Goal: Task Accomplishment & Management: Manage account settings

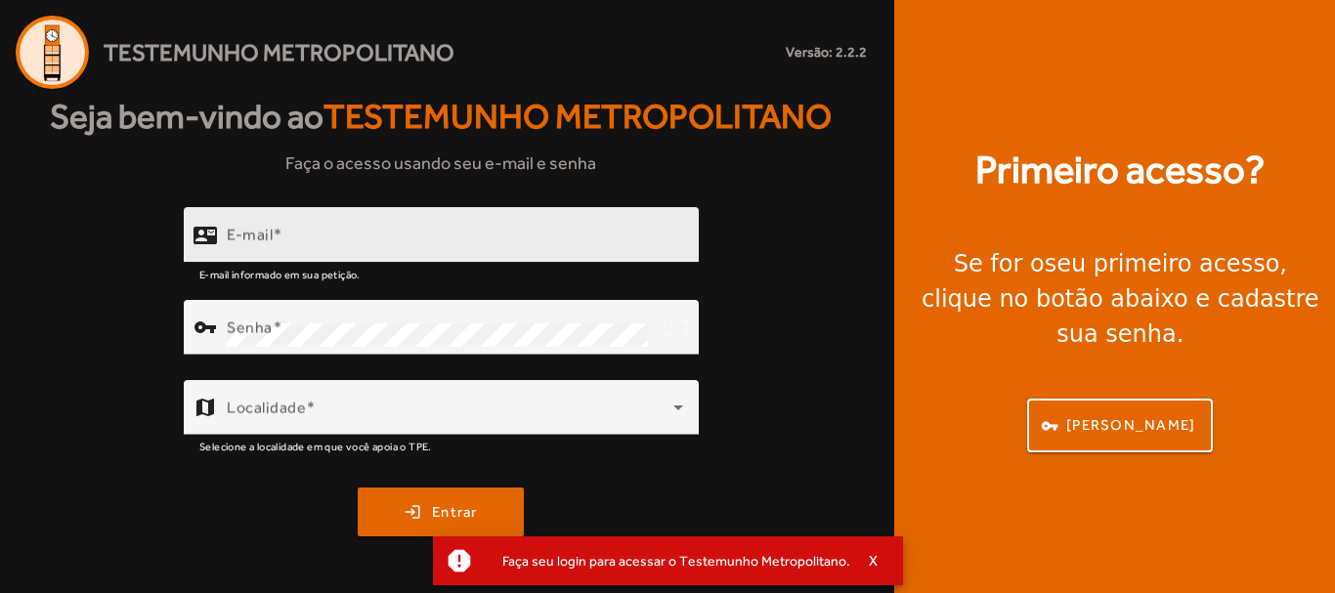
click at [458, 222] on div "E-mail" at bounding box center [455, 235] width 456 height 56
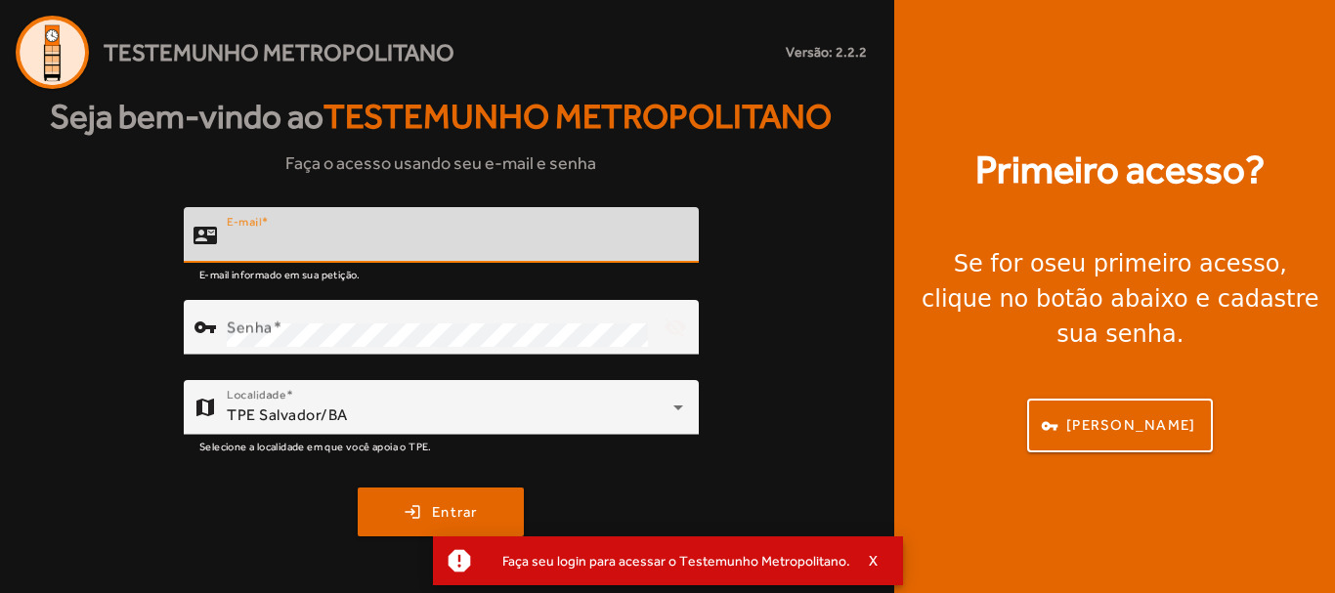
click at [408, 238] on input "E-mail" at bounding box center [455, 243] width 456 height 23
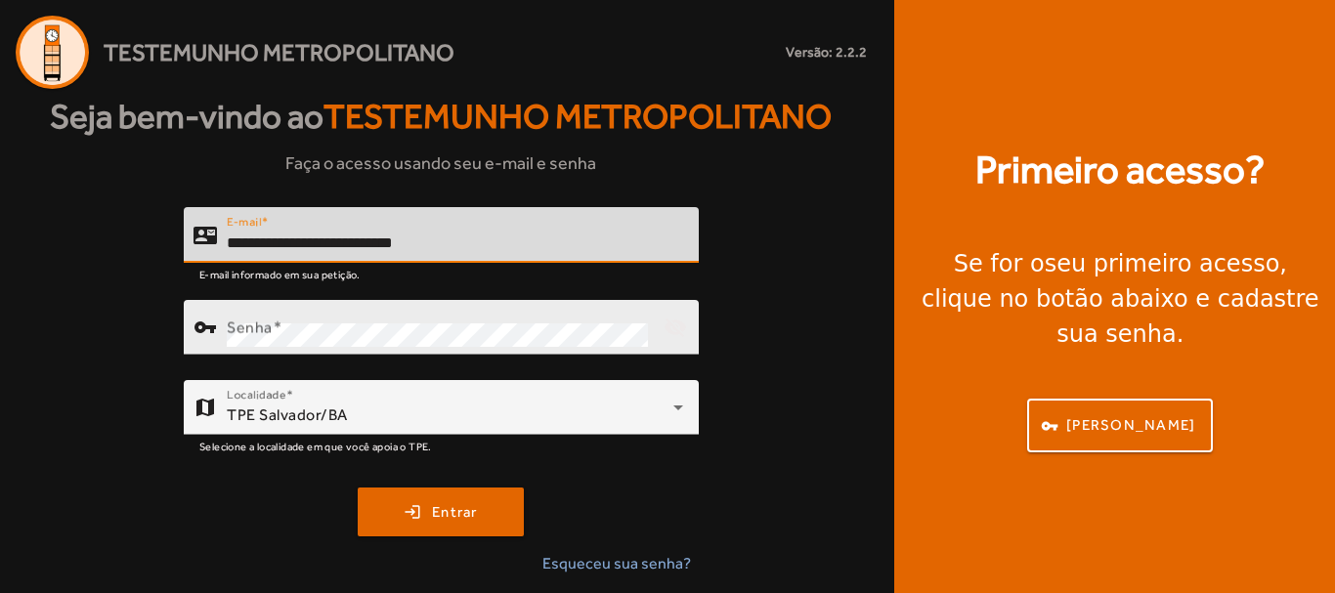
type input "**********"
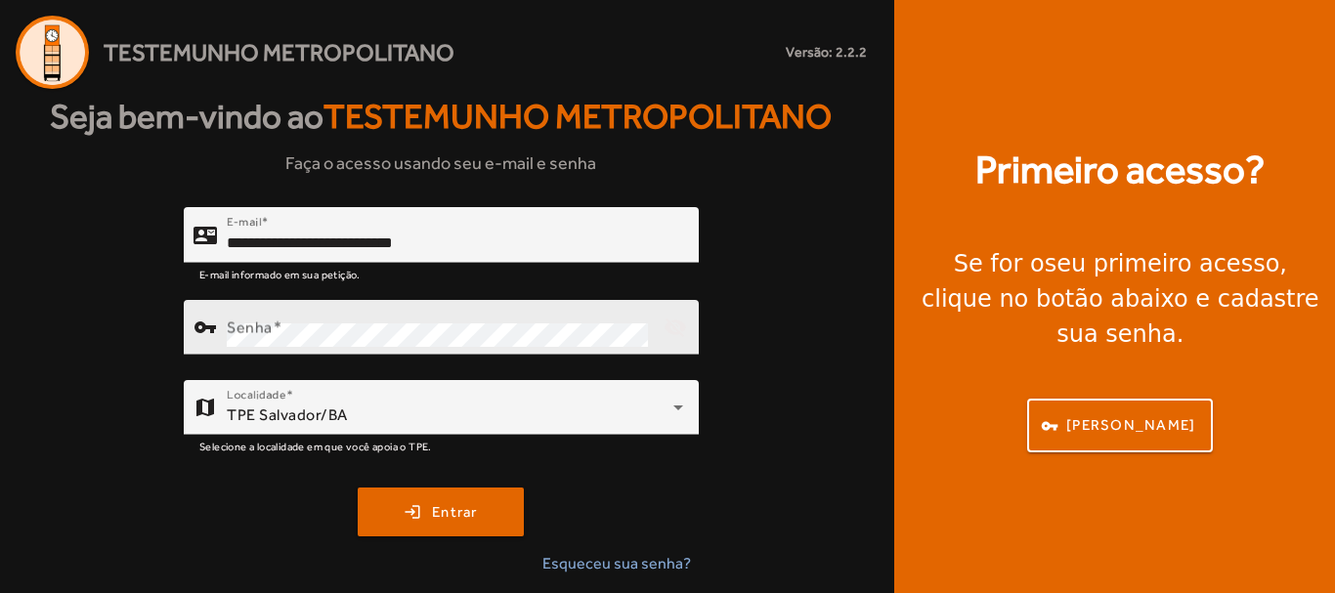
click at [378, 357] on div at bounding box center [441, 365] width 515 height 21
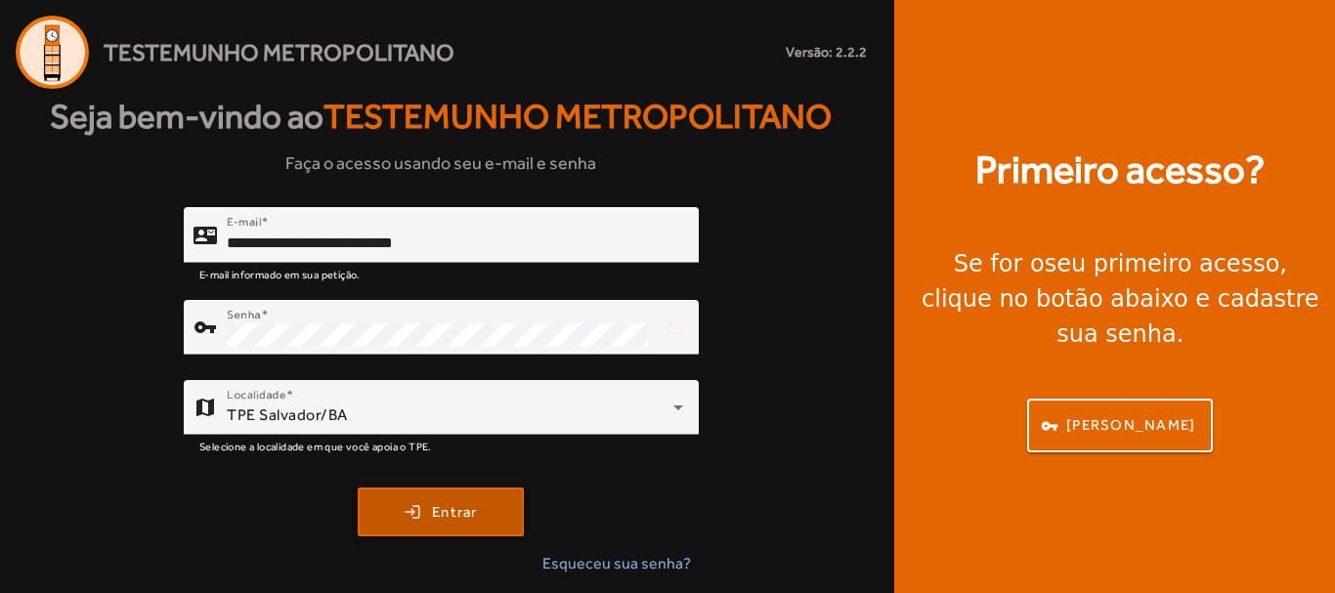
click at [466, 508] on span "Entrar" at bounding box center [455, 512] width 46 height 22
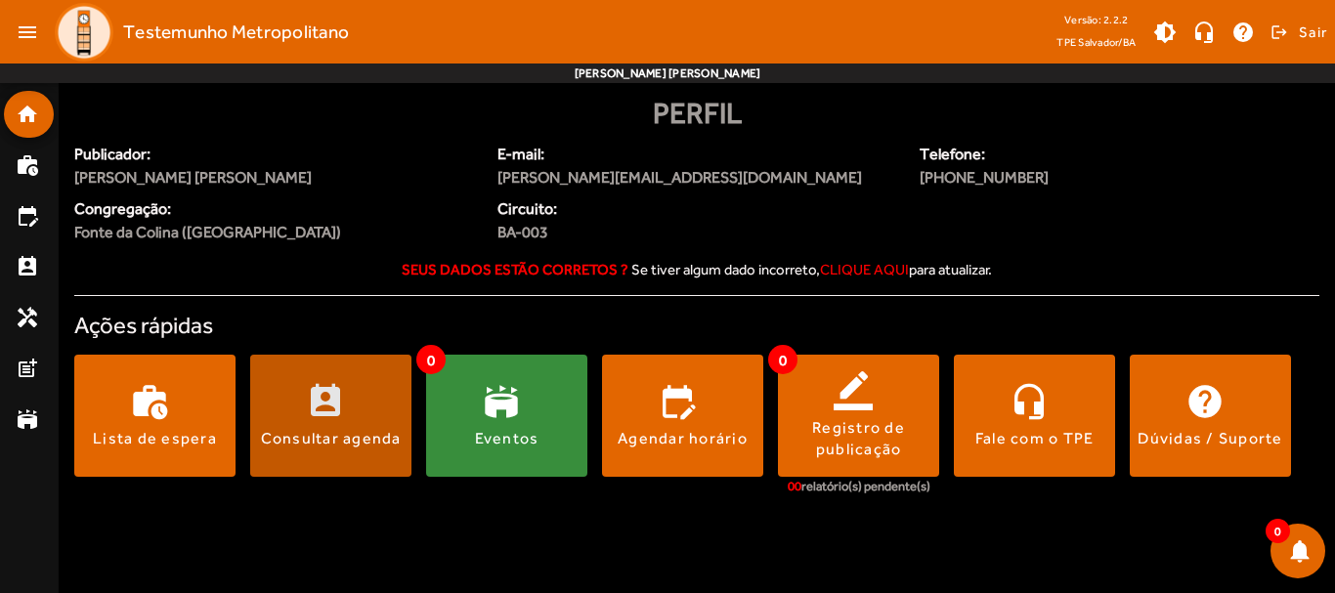
click at [320, 411] on span at bounding box center [330, 416] width 161 height 47
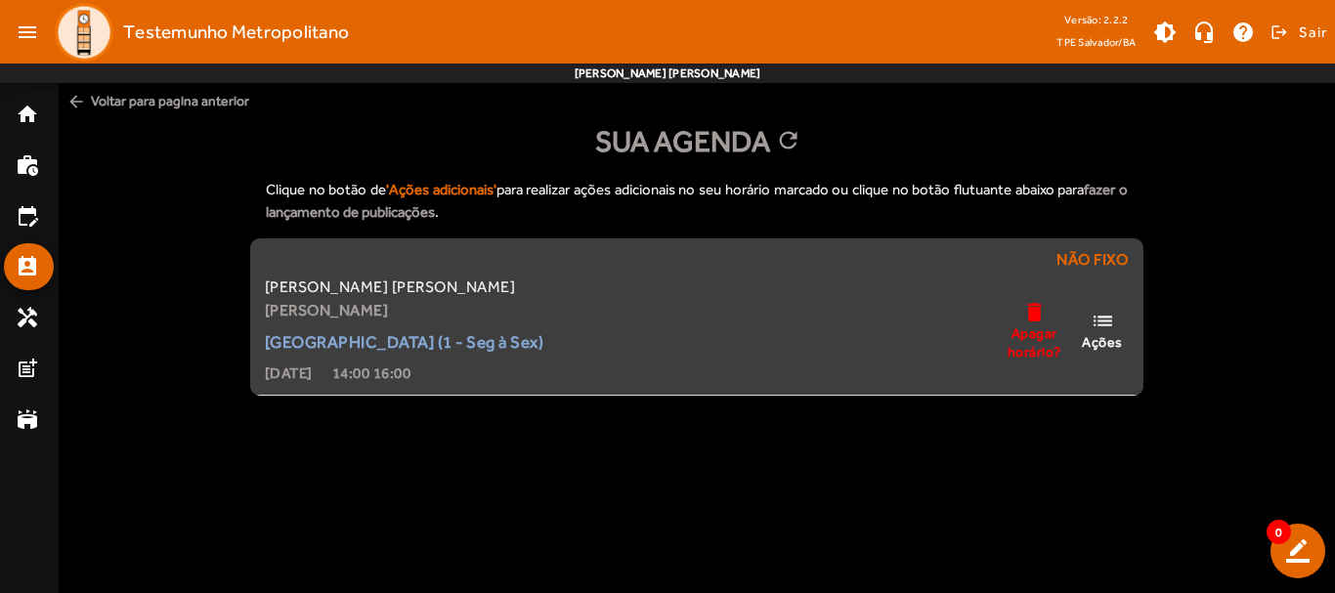
click at [1093, 317] on mat-icon "list" at bounding box center [1102, 321] width 23 height 24
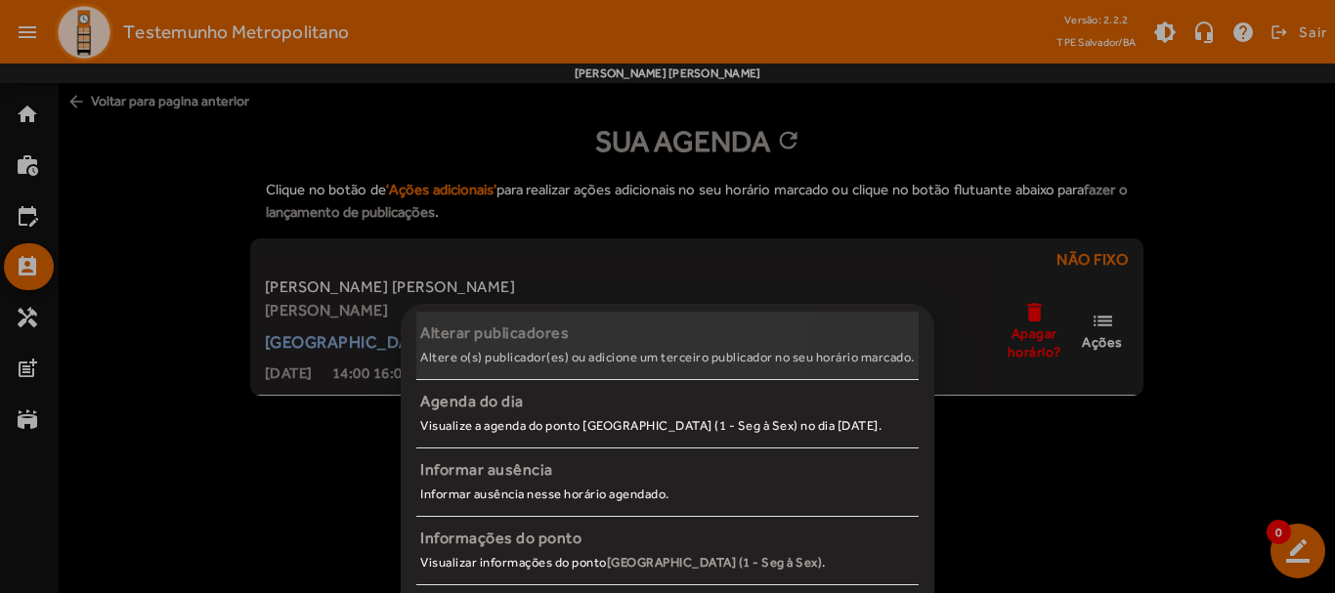
click at [618, 335] on div "Alterar publicadores" at bounding box center [667, 333] width 494 height 23
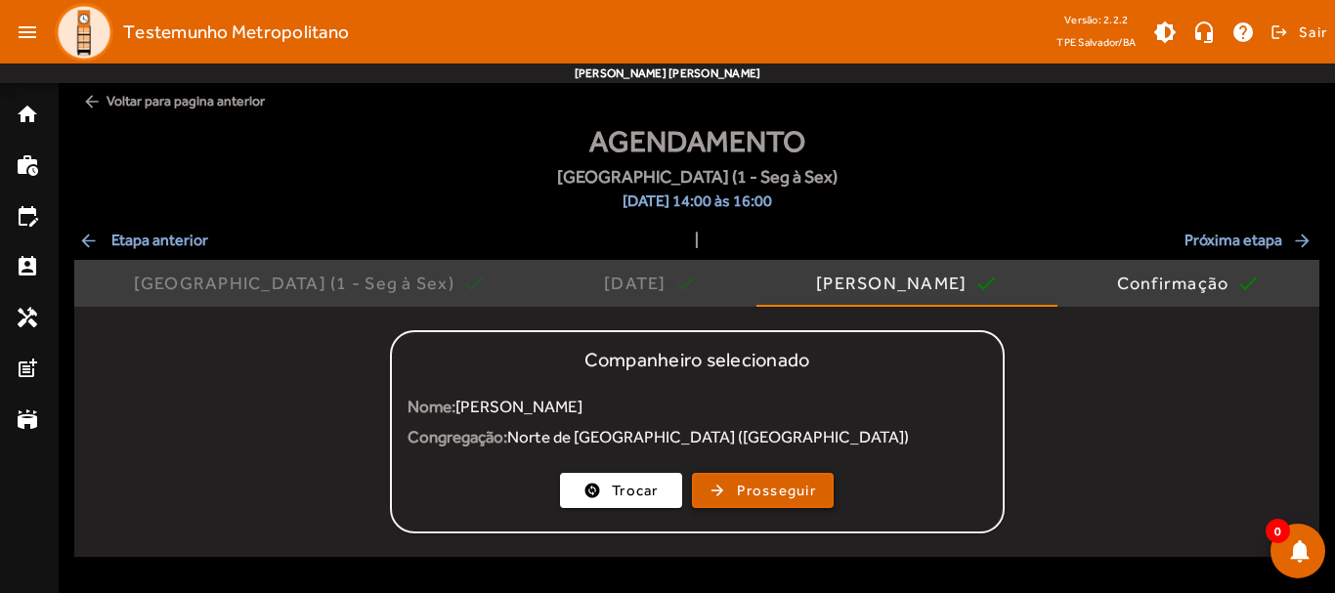
click at [827, 489] on span "button" at bounding box center [763, 490] width 138 height 47
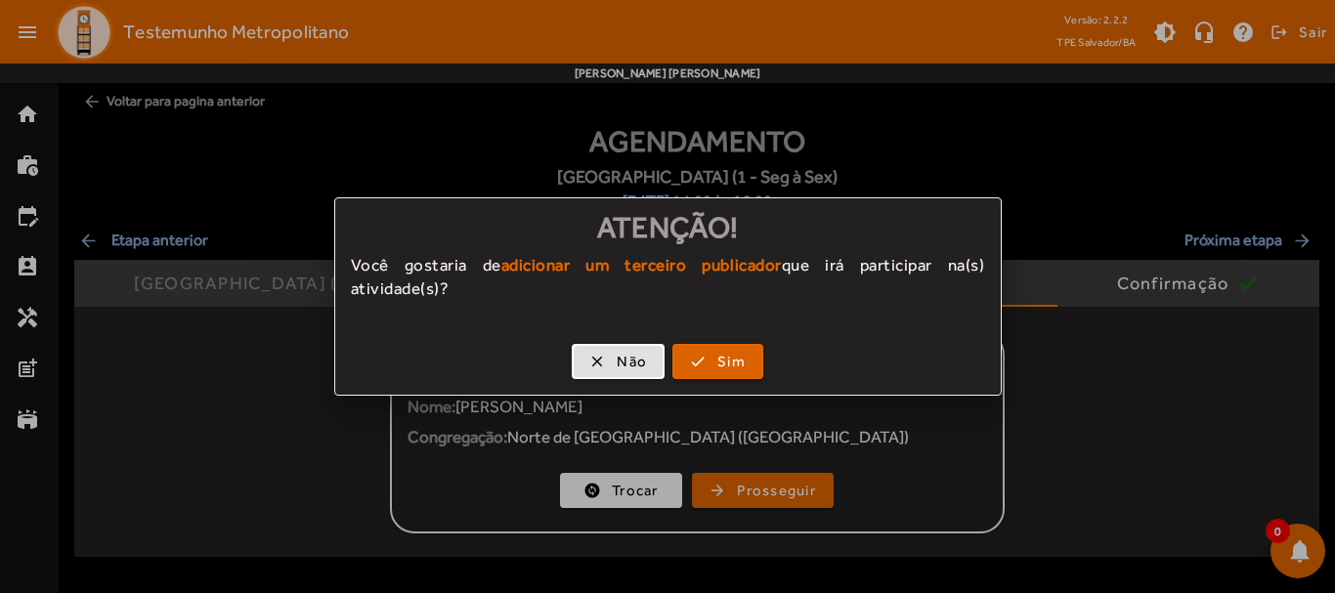
click at [717, 359] on span "Sim" at bounding box center [731, 362] width 28 height 22
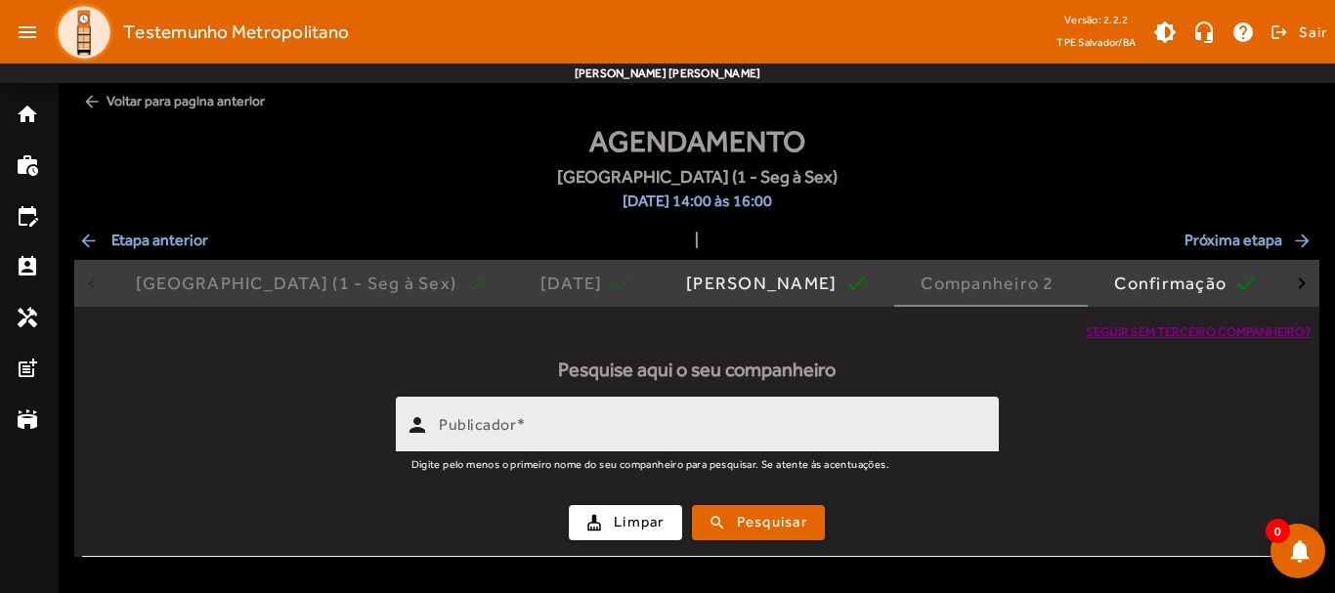
click at [666, 426] on input "Publicador" at bounding box center [711, 432] width 544 height 23
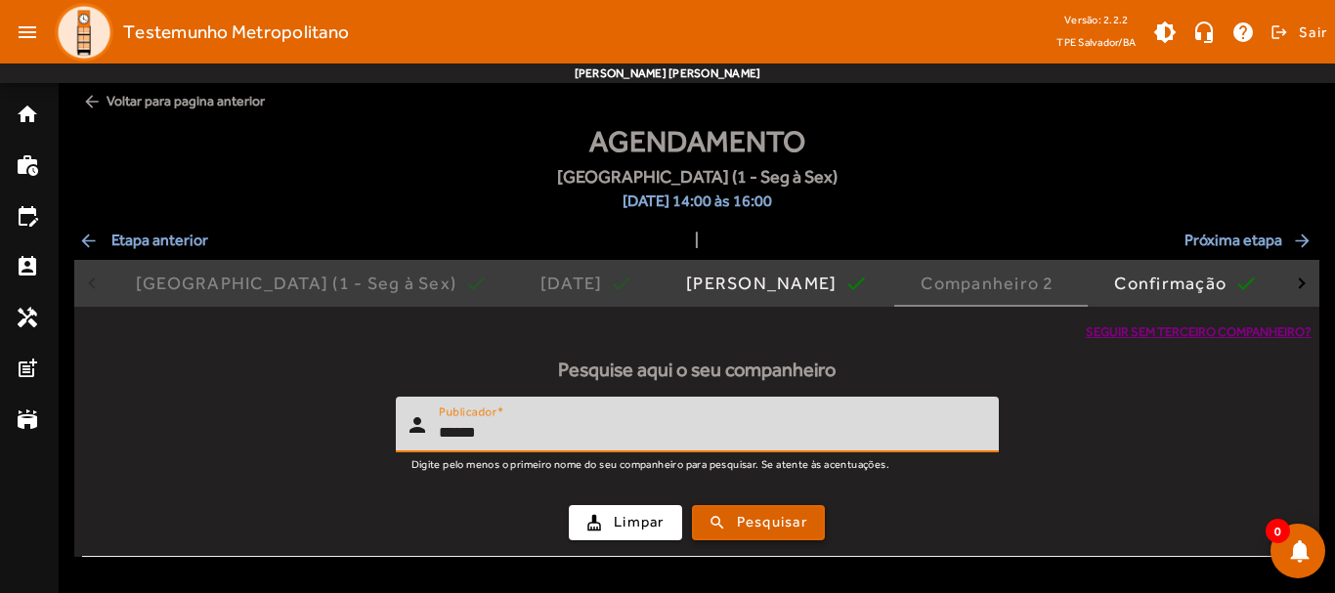
type input "******"
click at [713, 535] on span "submit" at bounding box center [758, 522] width 129 height 47
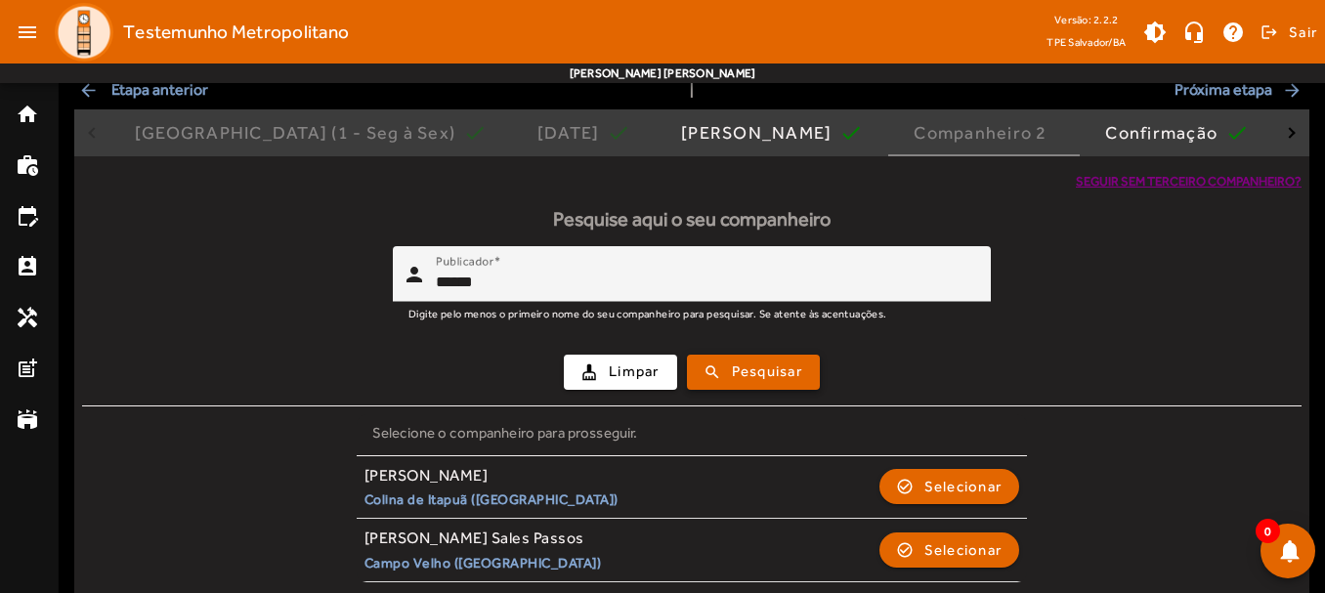
scroll to position [154, 0]
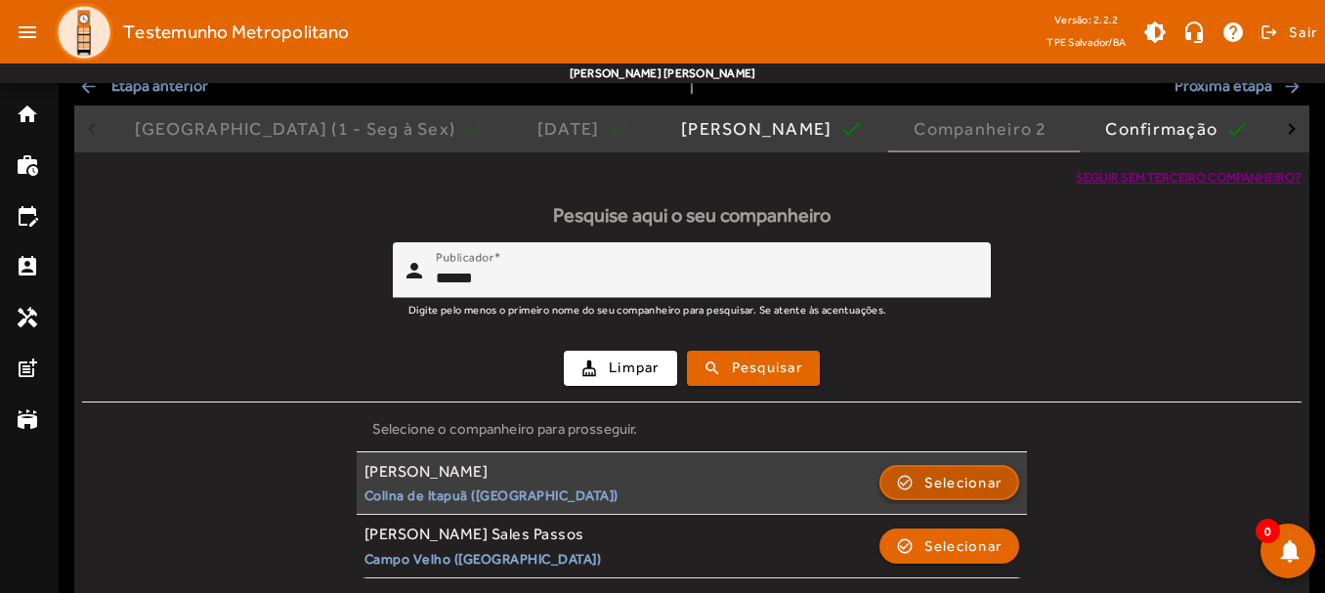
click at [996, 480] on span "Selecionar" at bounding box center [963, 482] width 78 height 23
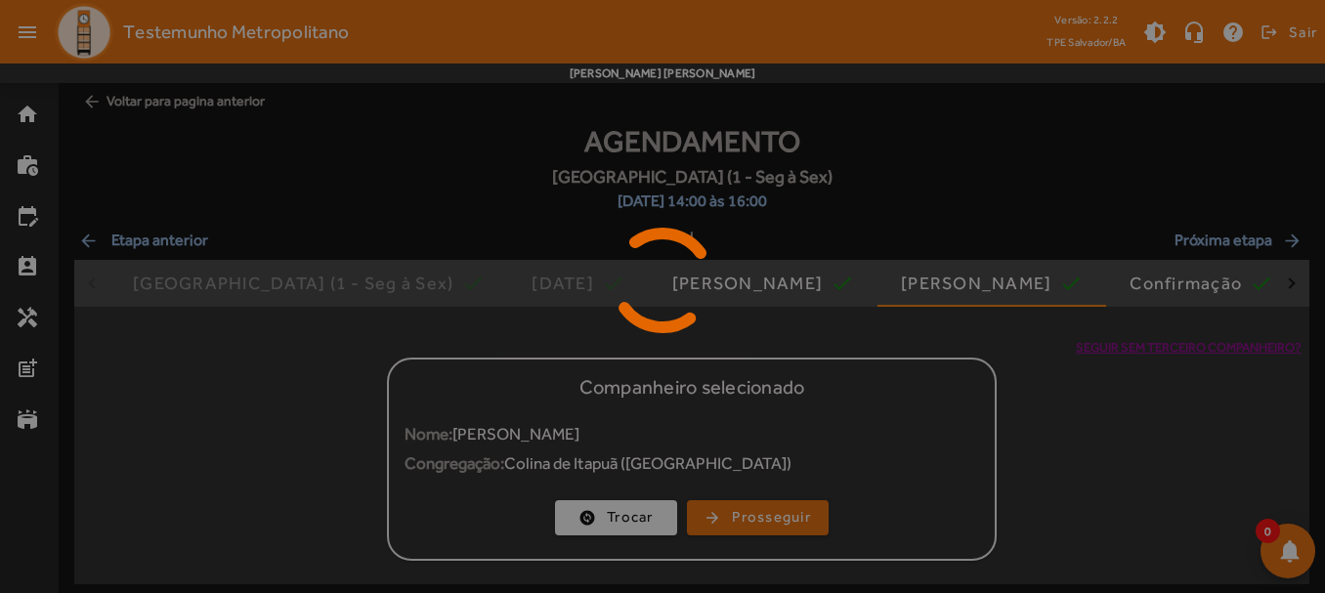
scroll to position [0, 0]
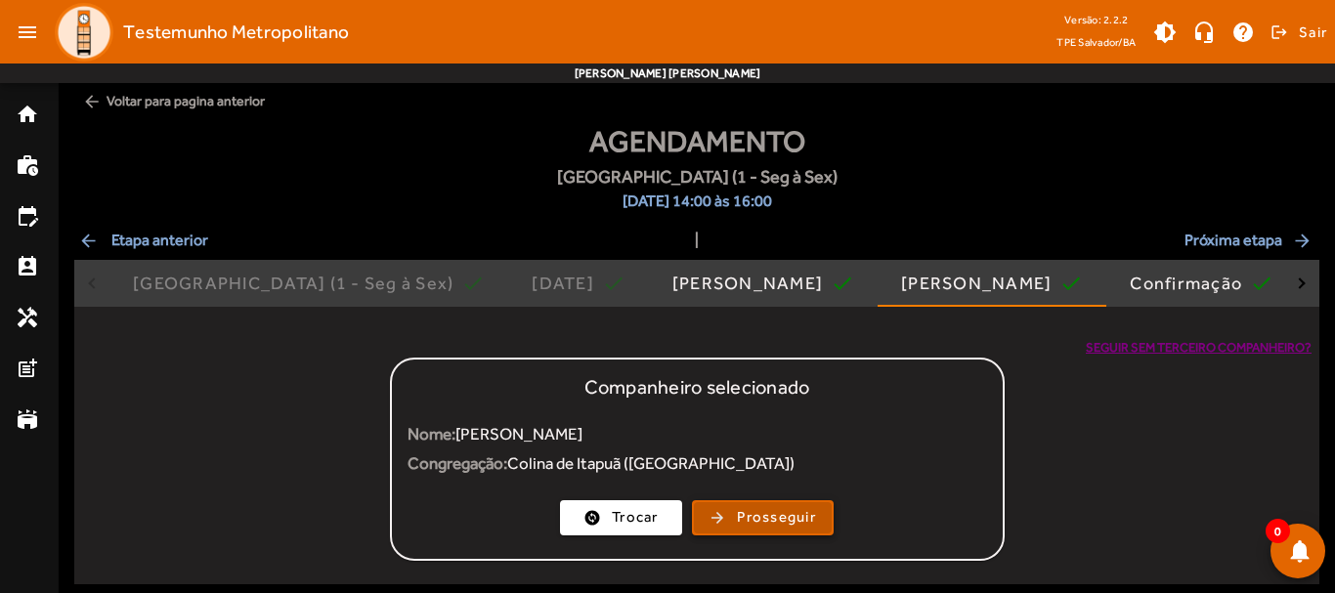
click at [802, 513] on span "Prosseguir" at bounding box center [776, 517] width 79 height 22
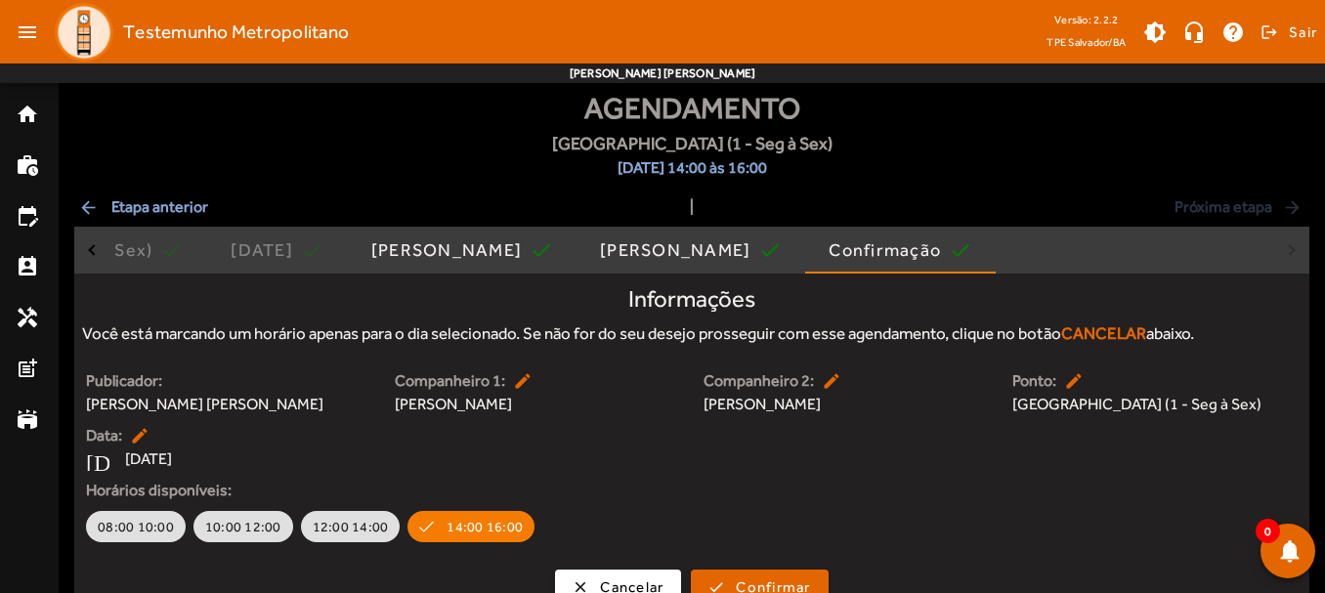
scroll to position [61, 0]
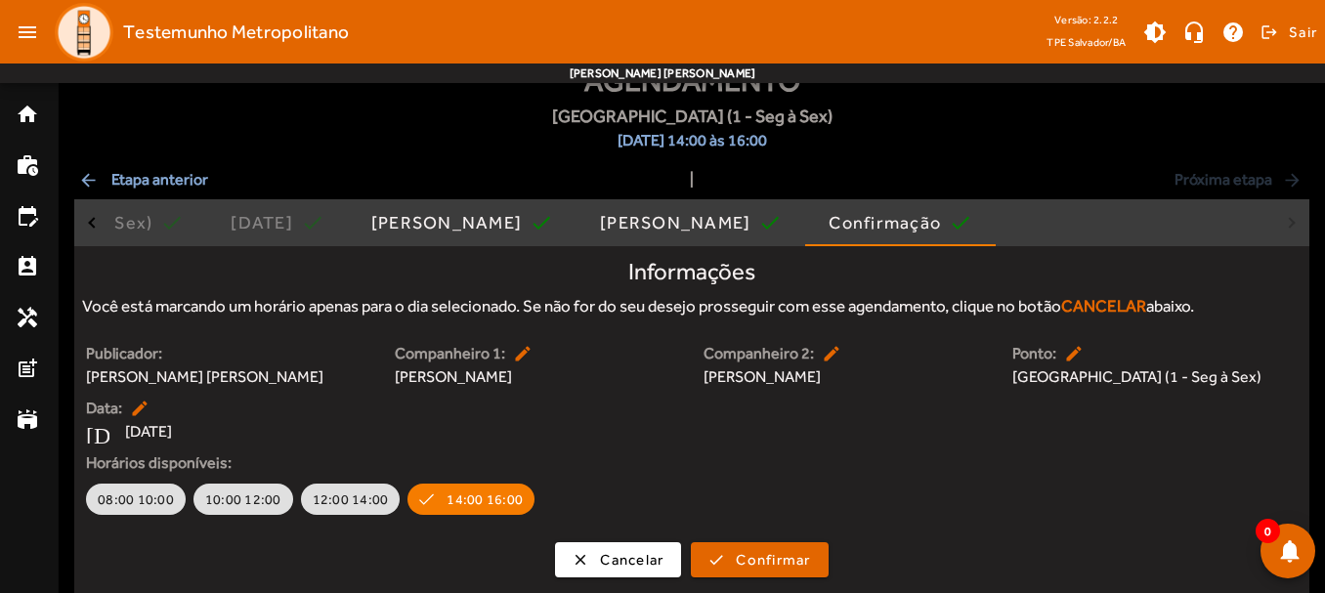
click at [266, 369] on span "[PERSON_NAME] [PERSON_NAME]" at bounding box center [228, 376] width 285 height 23
click at [577, 365] on div "Companheiro 1: edit" at bounding box center [537, 353] width 285 height 23
click at [756, 382] on span "[PERSON_NAME]" at bounding box center [846, 376] width 285 height 23
click at [774, 557] on span "Confirmar" at bounding box center [773, 560] width 74 height 22
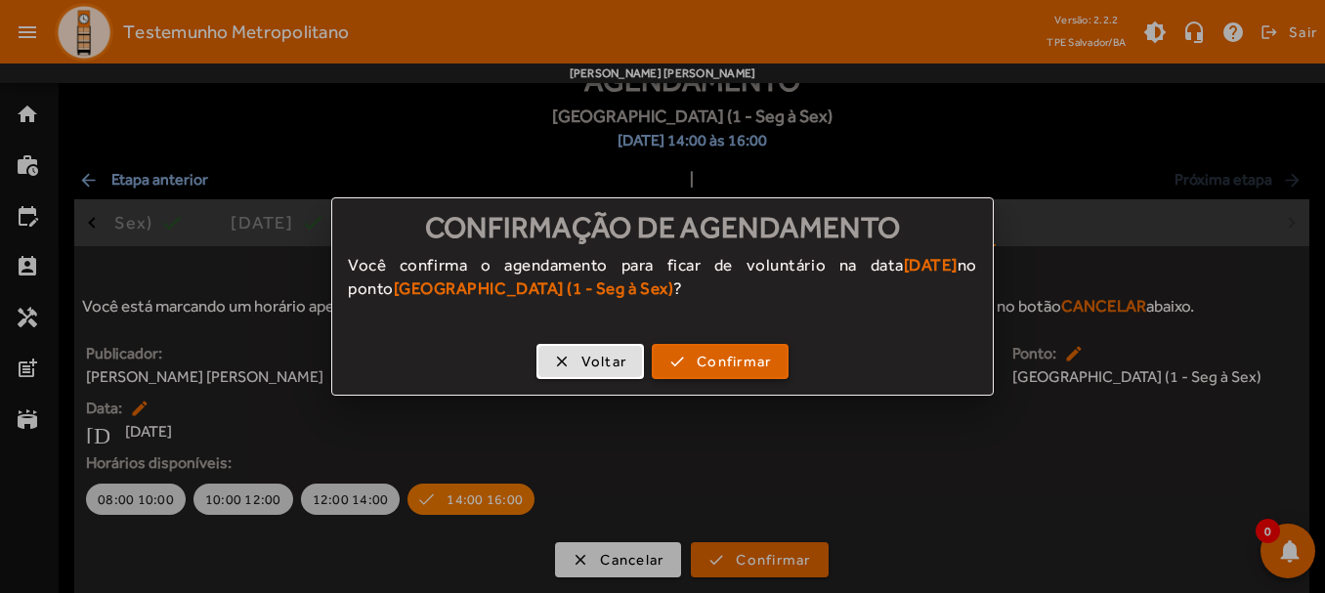
click at [722, 362] on span "Confirmar" at bounding box center [734, 362] width 74 height 22
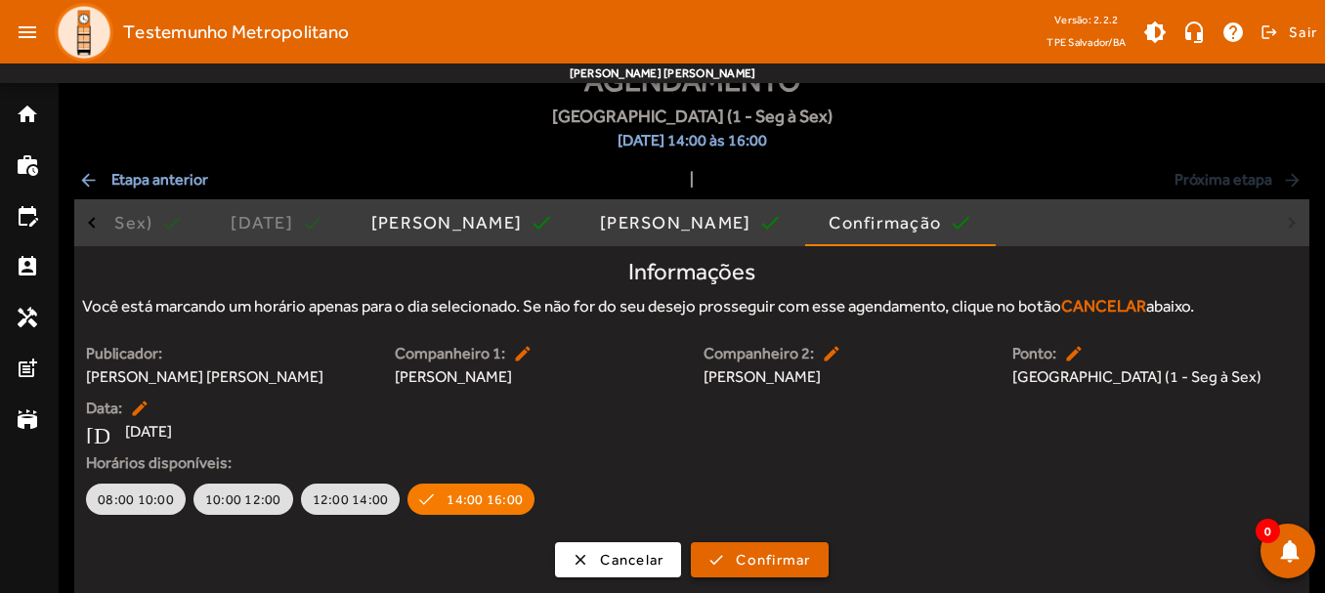
scroll to position [61, 0]
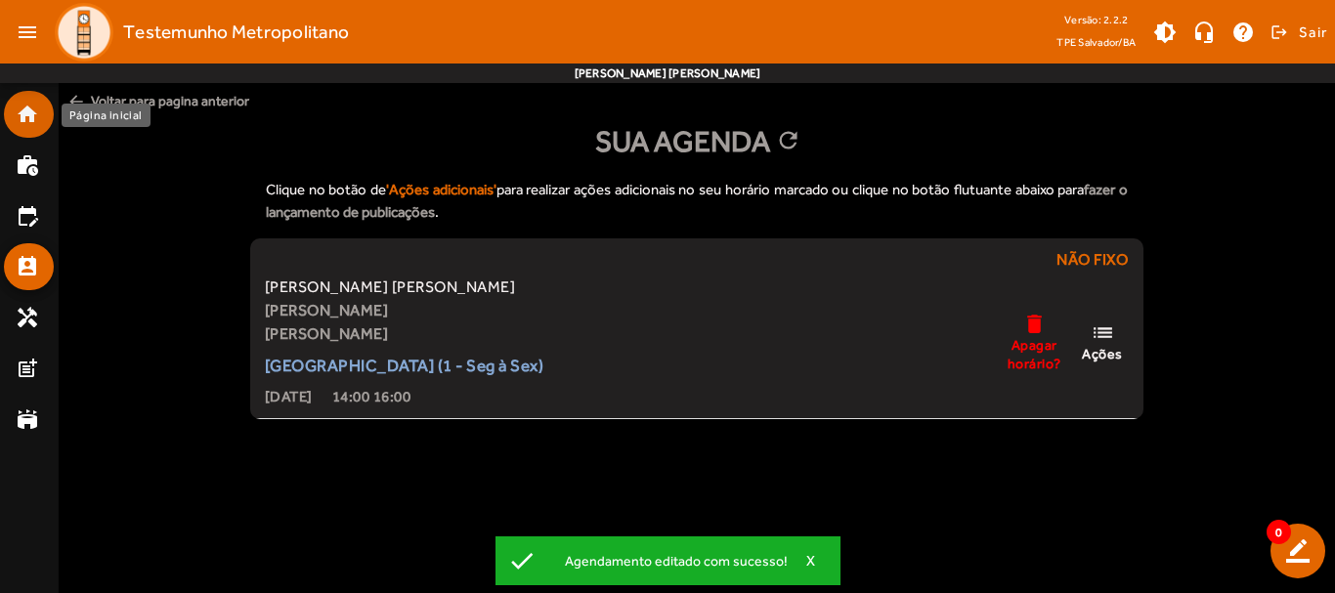
click at [17, 116] on mat-icon "home" at bounding box center [27, 114] width 23 height 23
